Goal: Task Accomplishment & Management: Manage account settings

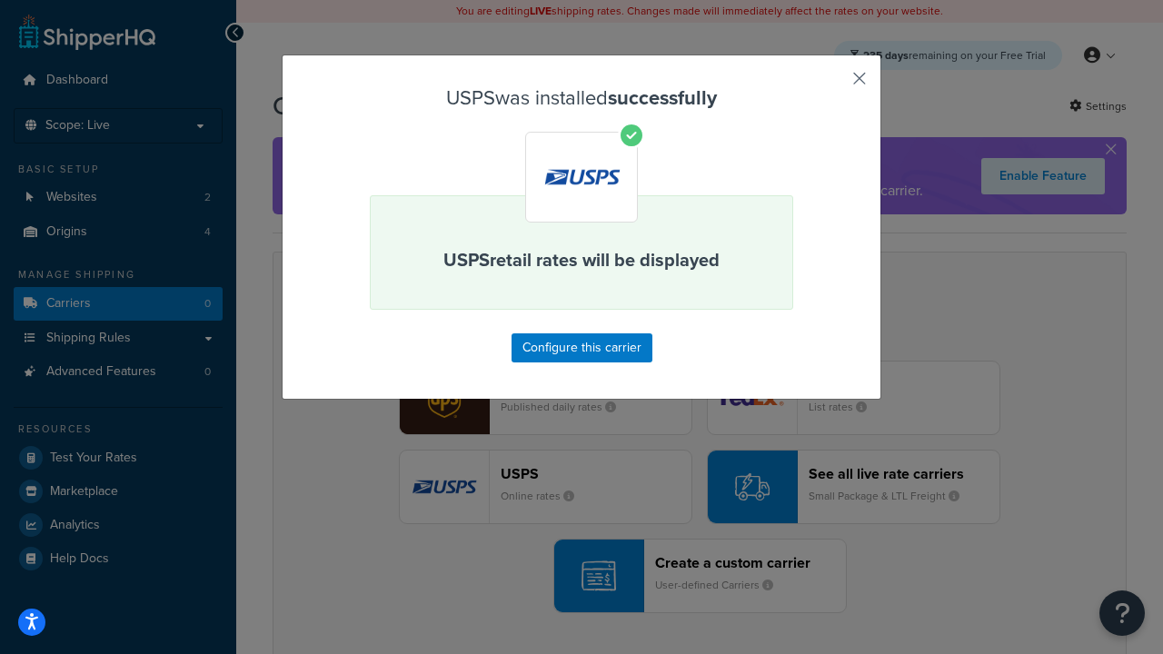
click at [833, 85] on button "button" at bounding box center [833, 85] width 5 height 5
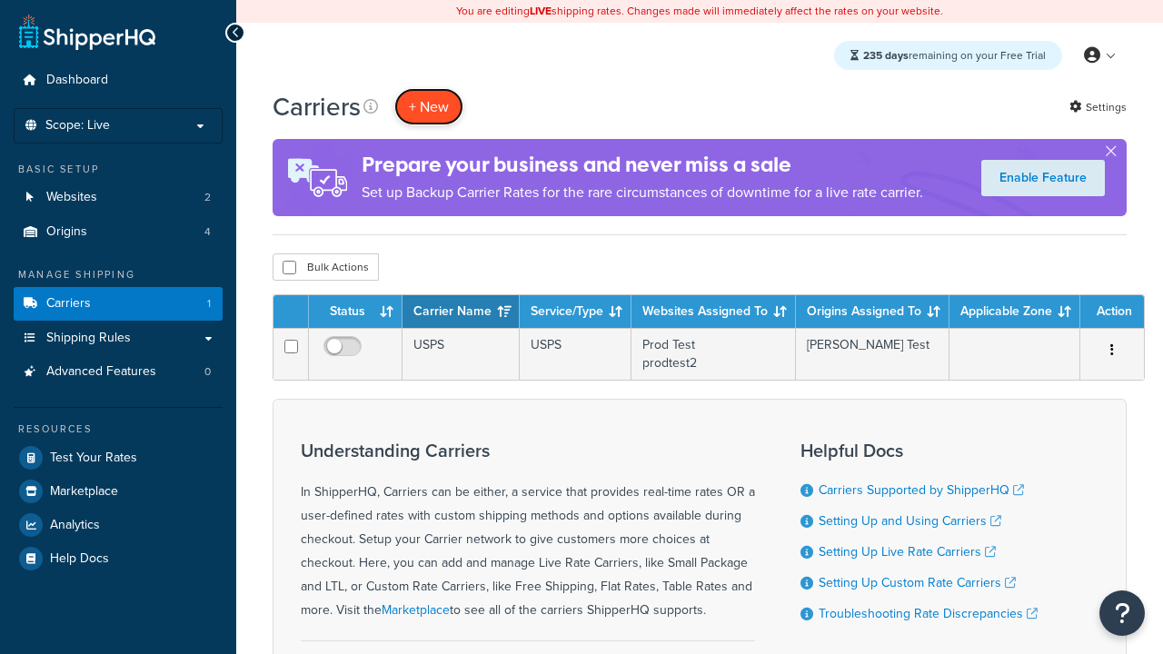
click at [429, 106] on button "+ New" at bounding box center [428, 106] width 69 height 37
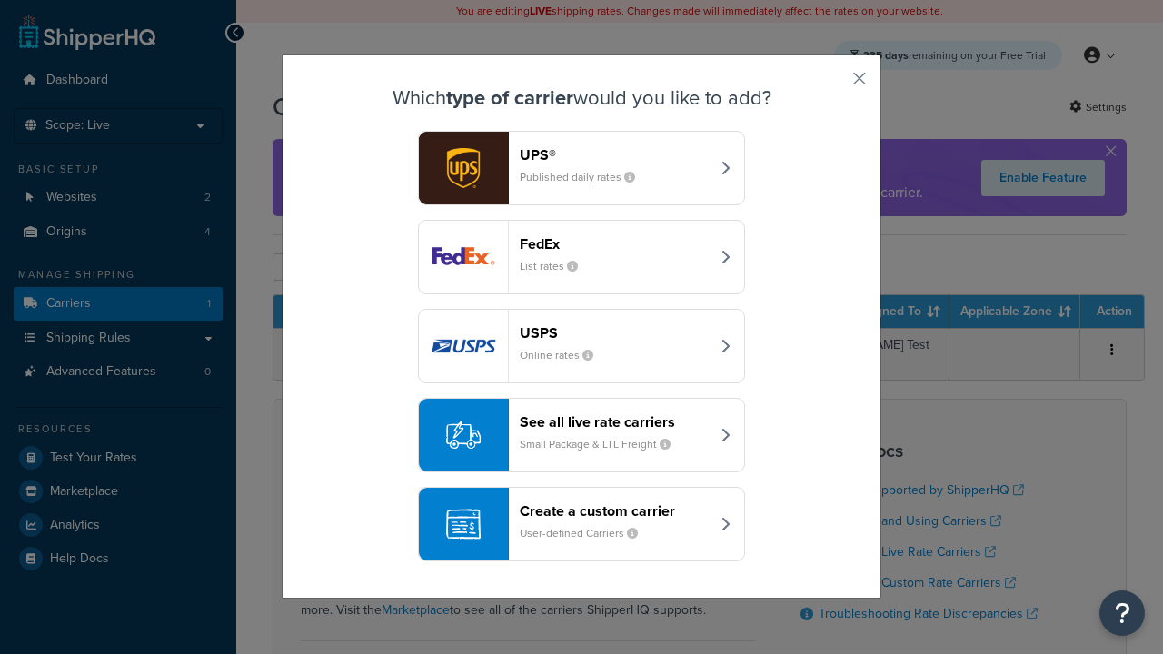
click at [582, 435] on div "See all live rate carriers Small Package & LTL Freight" at bounding box center [615, 436] width 190 height 44
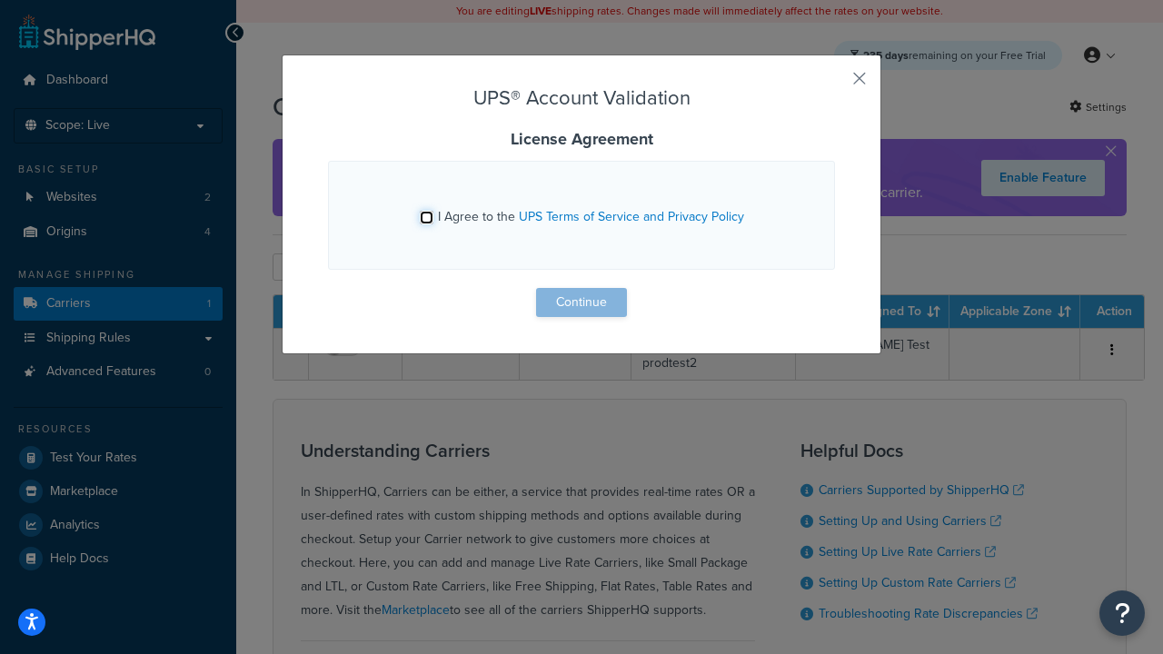
click at [426, 217] on input "I Agree to the UPS Terms of Service and Privacy Policy" at bounding box center [427, 218] width 14 height 14
checkbox input "true"
click at [582, 303] on button "Continue" at bounding box center [581, 302] width 91 height 29
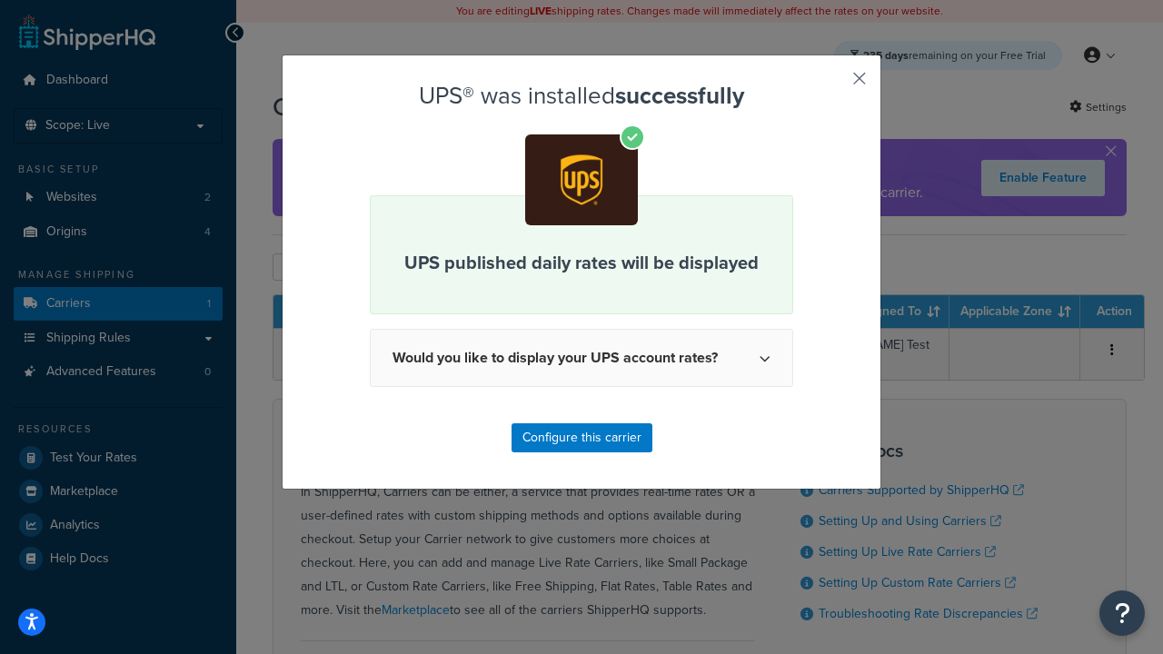
click at [833, 85] on button "button" at bounding box center [833, 85] width 5 height 5
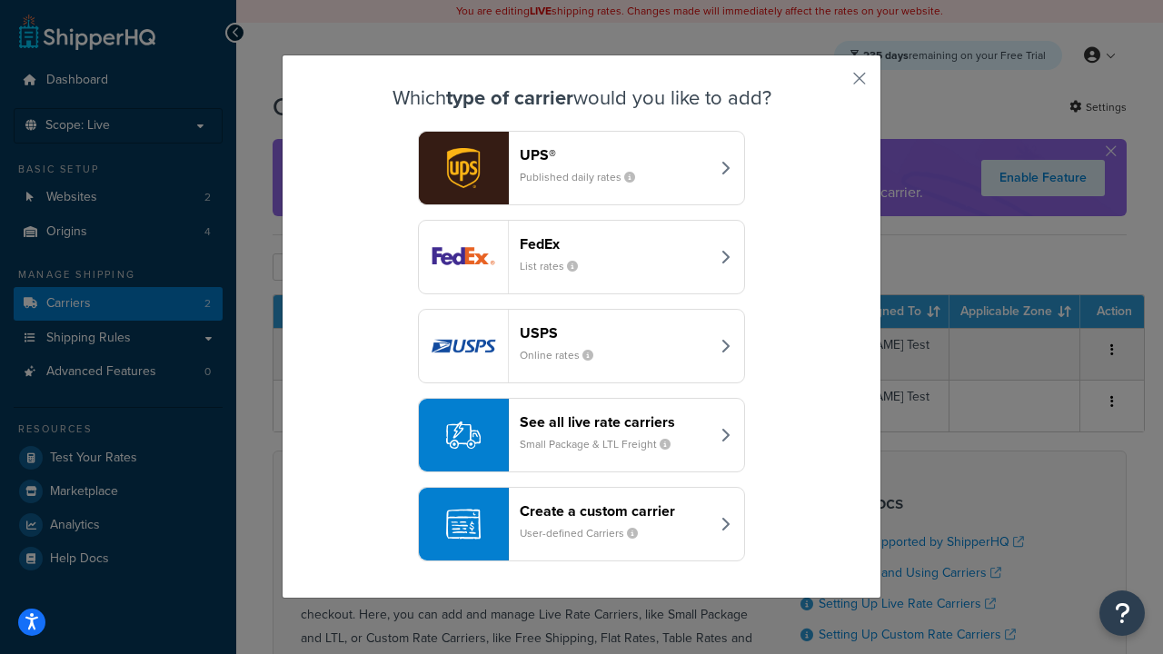
click at [614, 244] on header "FedEx" at bounding box center [615, 243] width 190 height 17
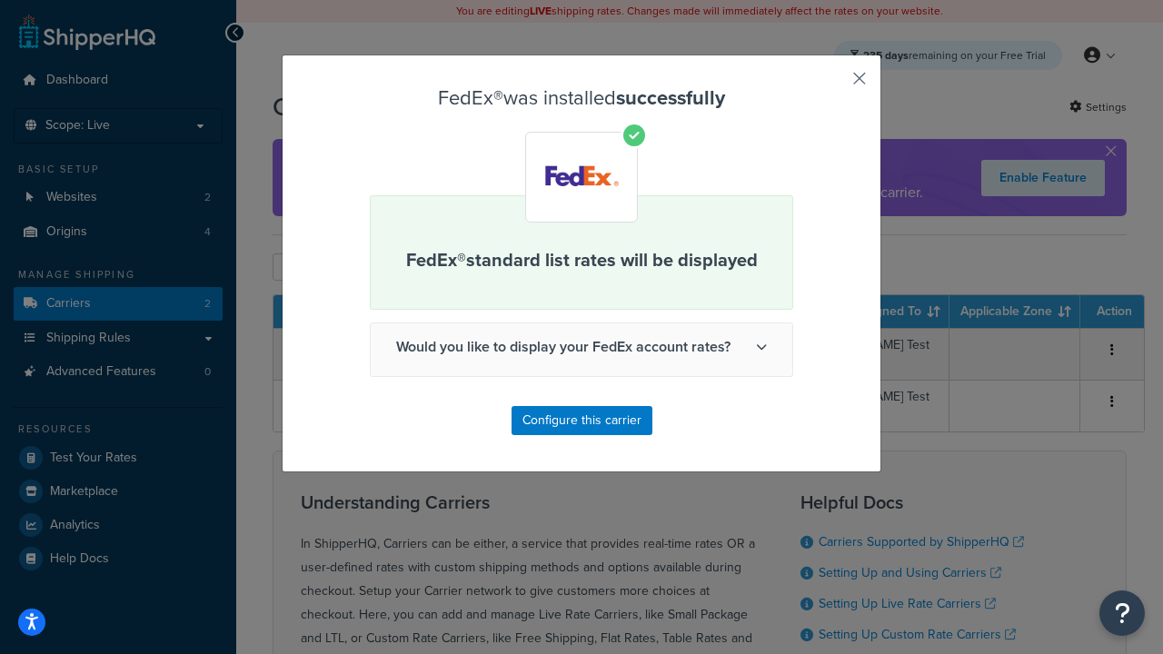
click at [833, 85] on button "button" at bounding box center [833, 85] width 5 height 5
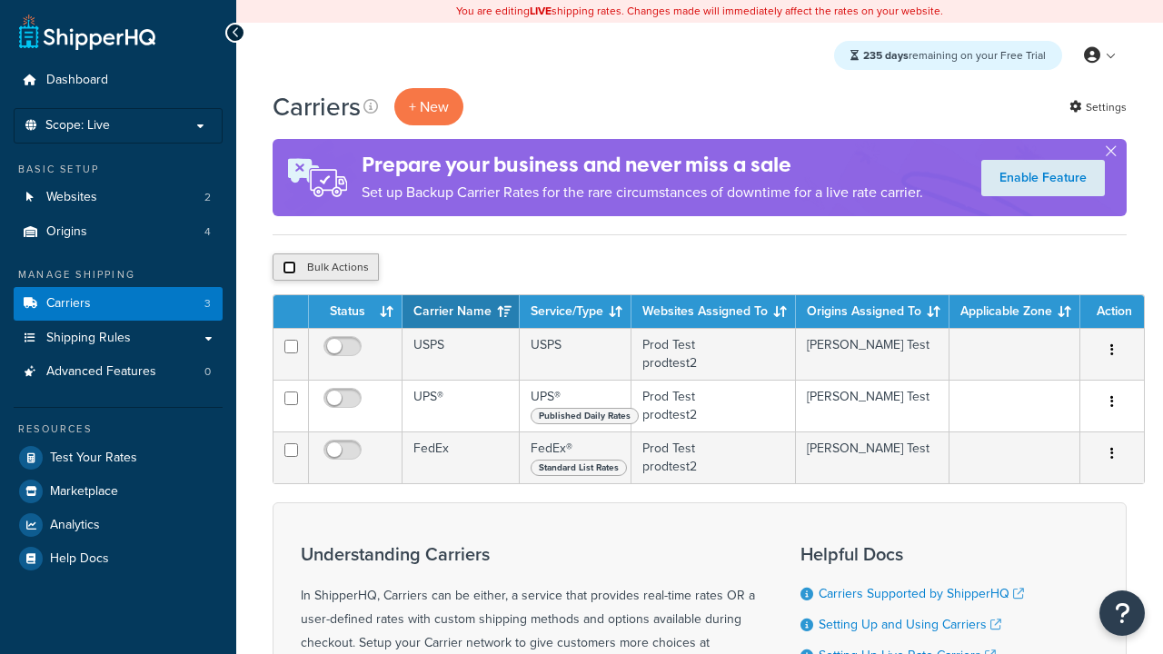
click at [289, 268] on input "checkbox" at bounding box center [290, 268] width 14 height 14
checkbox input "true"
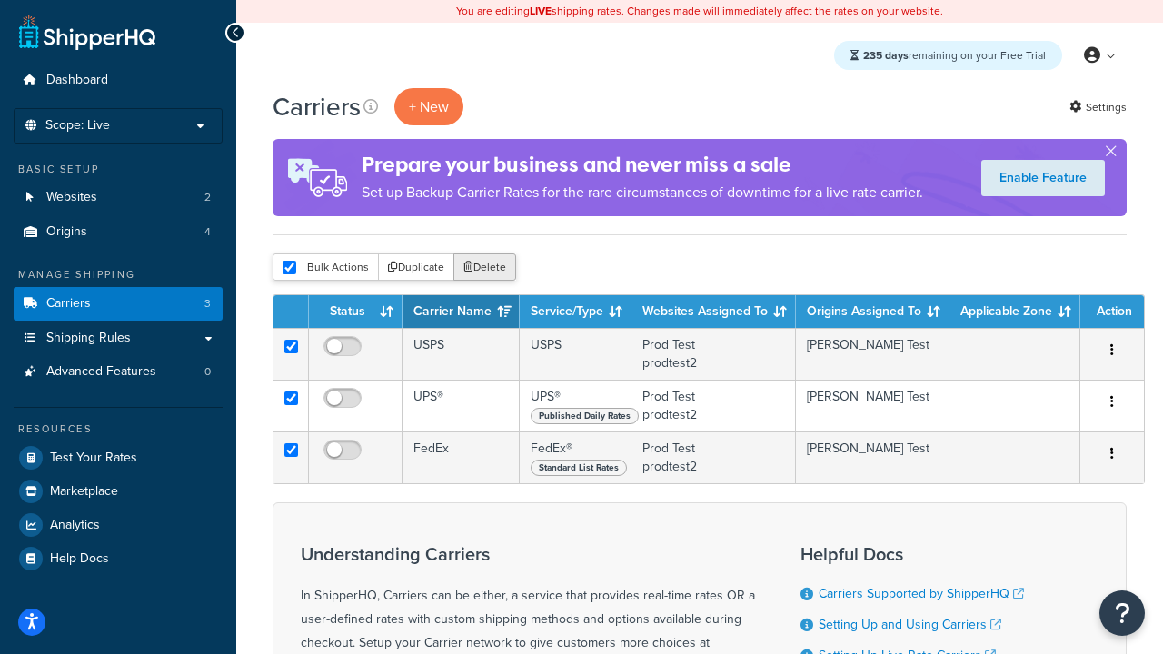
click at [489, 268] on button "Delete" at bounding box center [485, 267] width 63 height 27
